Goal: Information Seeking & Learning: Learn about a topic

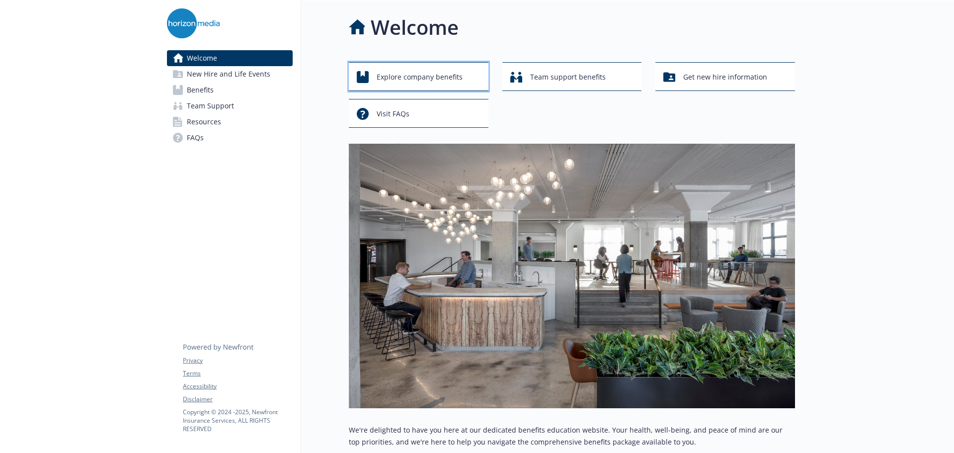
click at [442, 81] on span "Explore company benefits" at bounding box center [420, 77] width 86 height 19
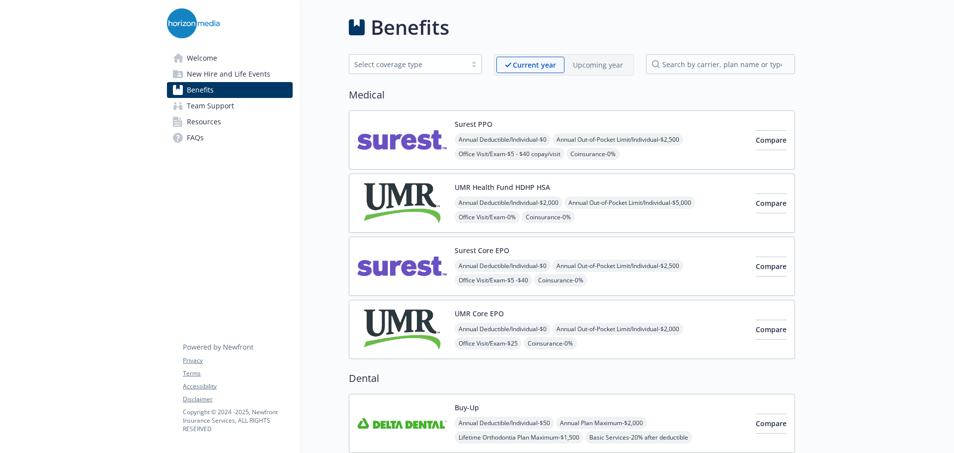
click at [231, 75] on span "New Hire and Life Events" at bounding box center [228, 74] width 83 height 16
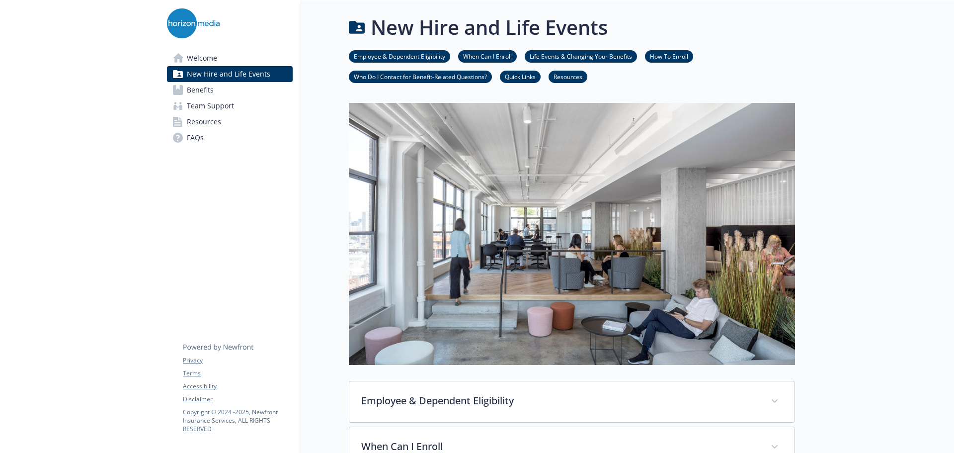
scroll to position [348, 0]
